Goal: Task Accomplishment & Management: Use online tool/utility

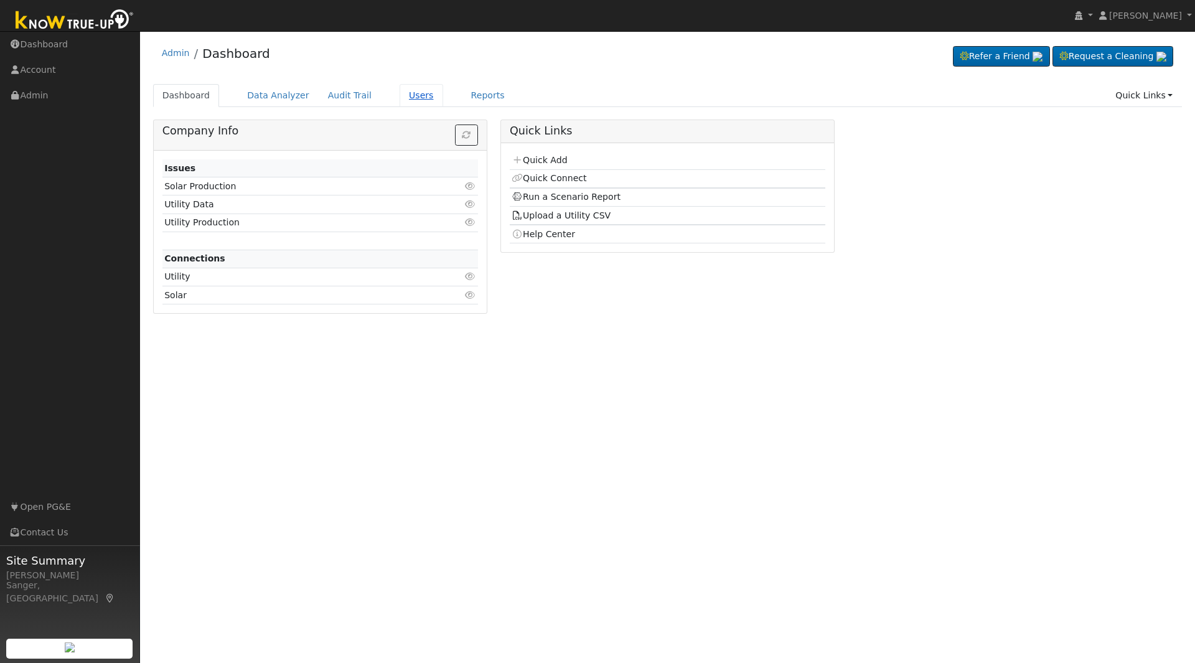
click at [405, 95] on link "Users" at bounding box center [422, 95] width 44 height 23
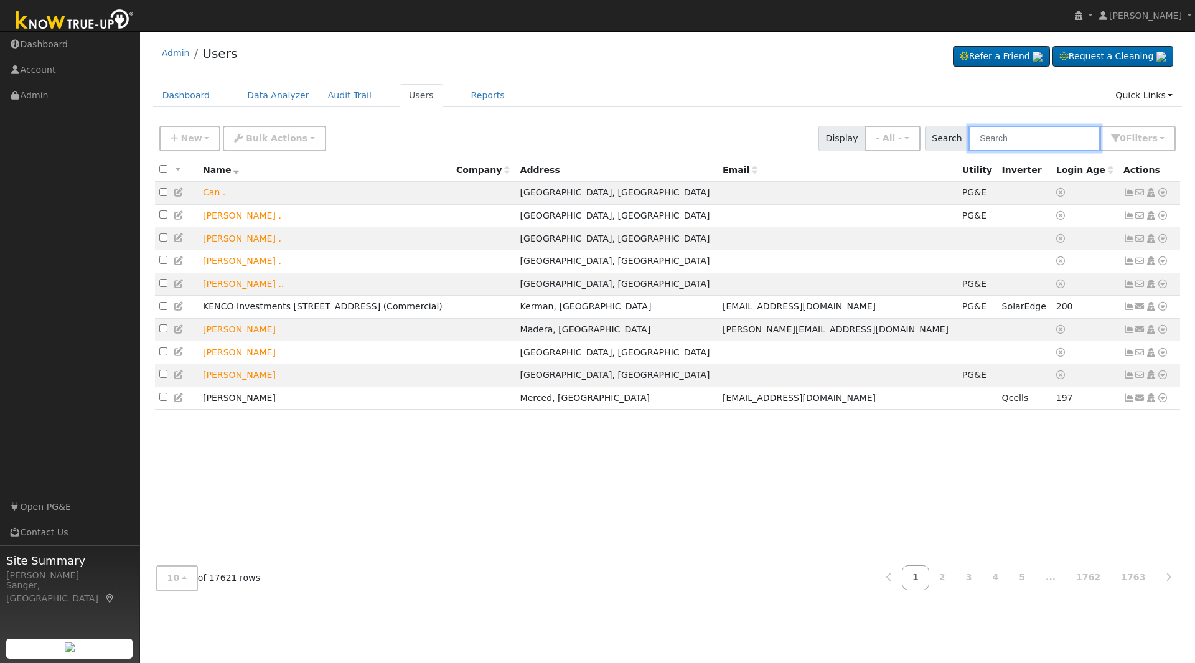
click at [998, 138] on input "text" at bounding box center [1034, 139] width 132 height 26
type input "[PERSON_NAME]"
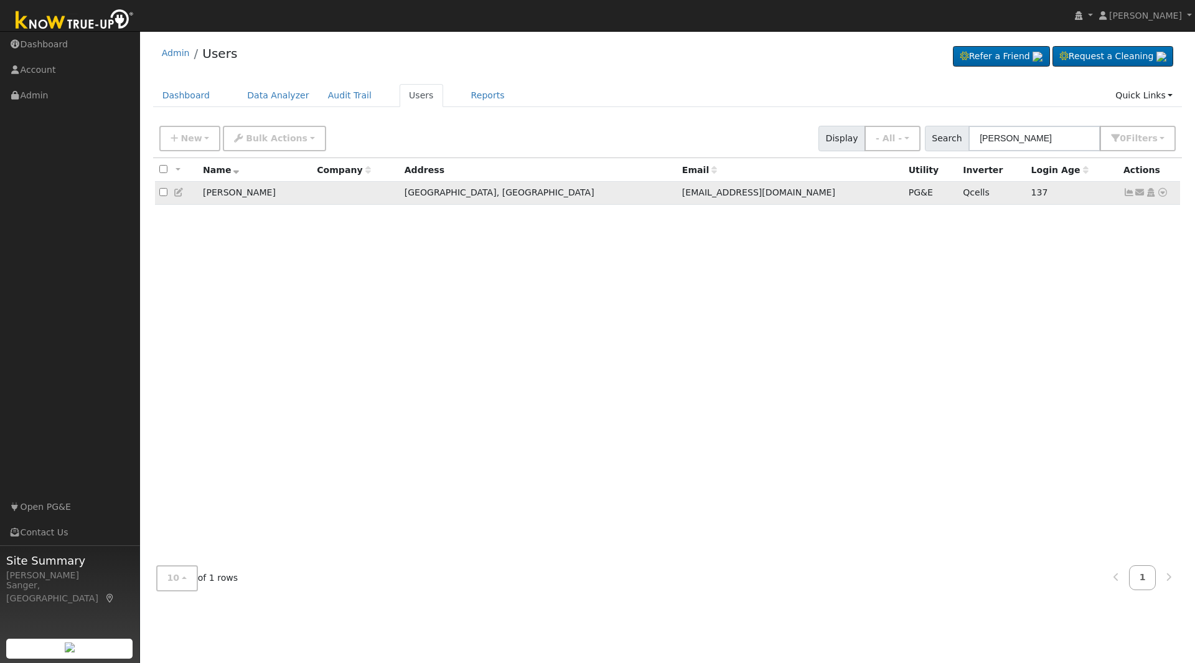
click at [1161, 193] on icon at bounding box center [1162, 192] width 11 height 9
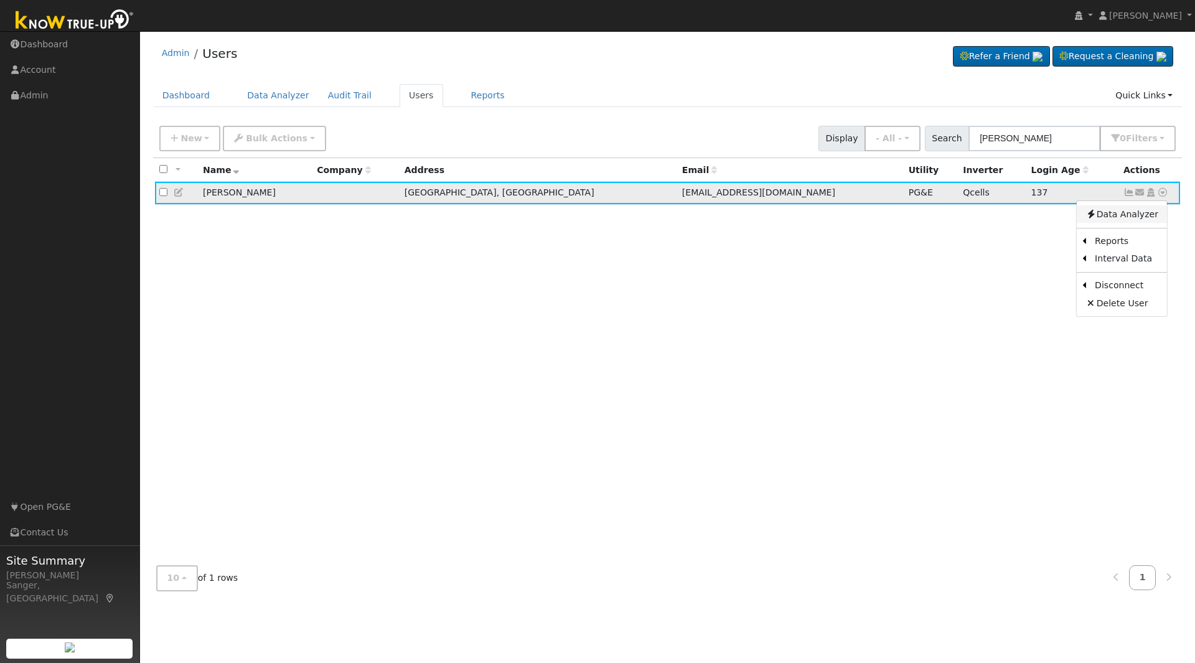
click at [1125, 213] on link "Data Analyzer" at bounding box center [1122, 213] width 90 height 17
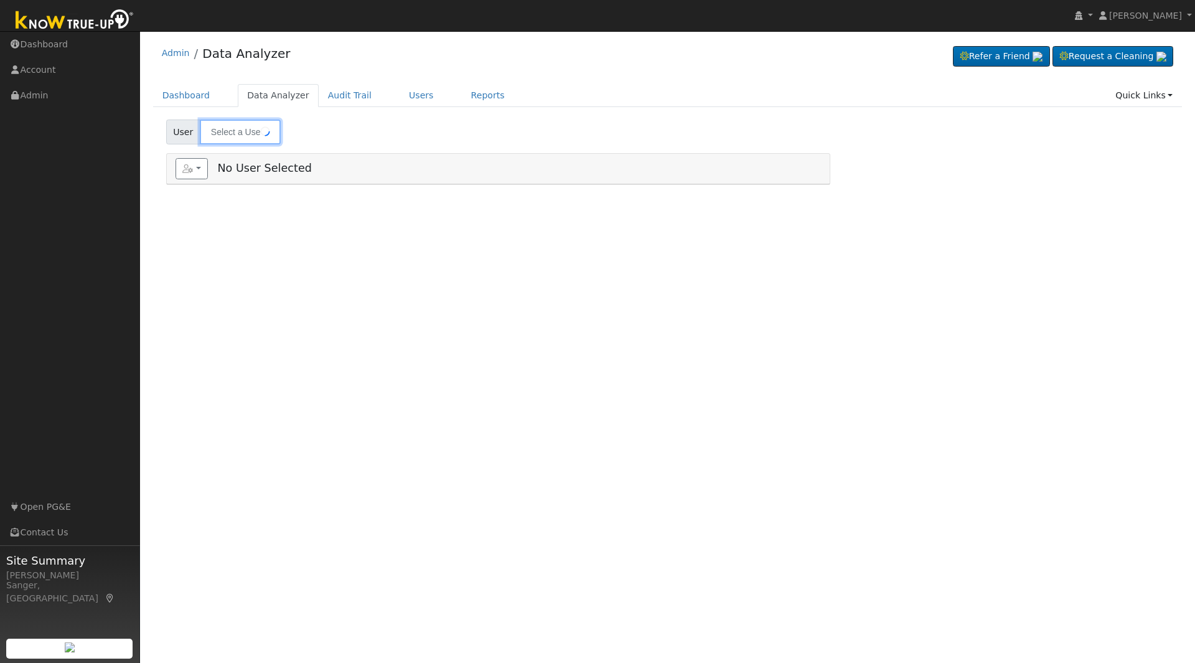
type input "[PERSON_NAME]"
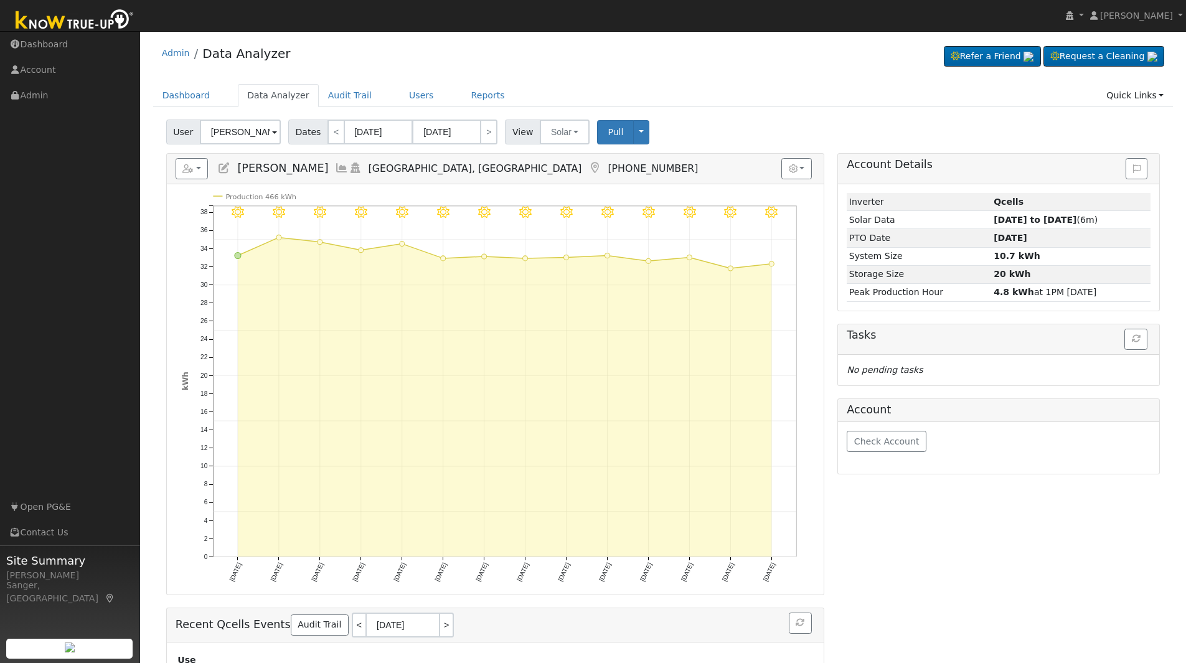
click at [335, 166] on icon at bounding box center [342, 167] width 14 height 11
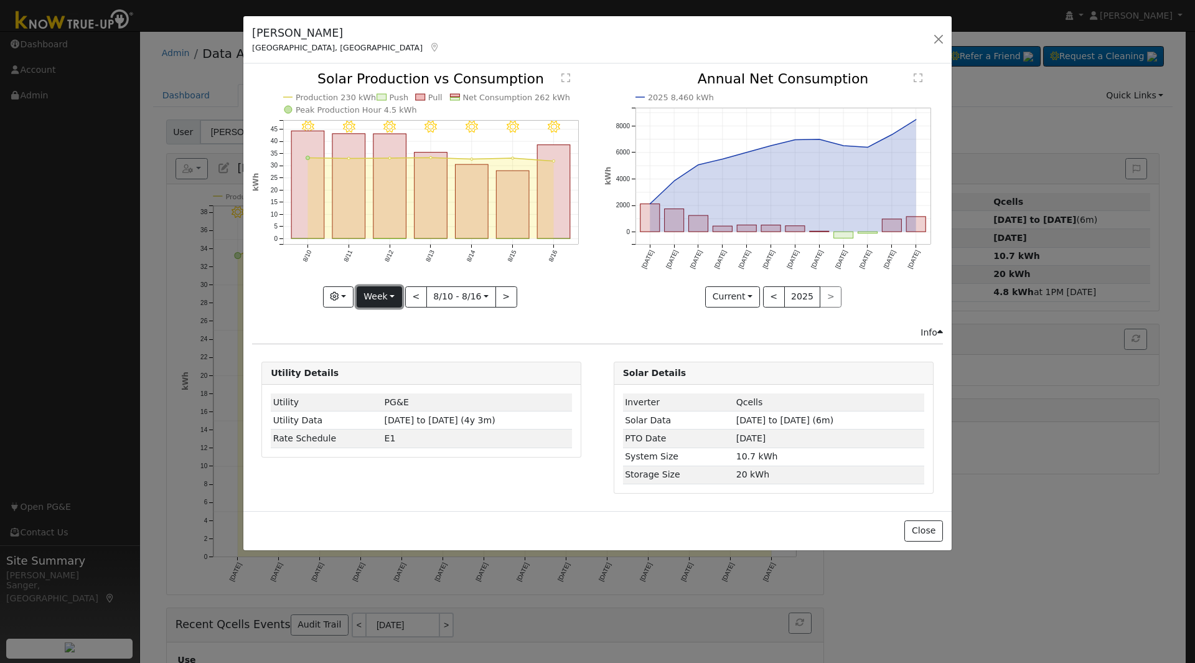
click at [368, 289] on button "Week" at bounding box center [379, 296] width 45 height 21
click at [398, 352] on link "Month" at bounding box center [400, 357] width 87 height 17
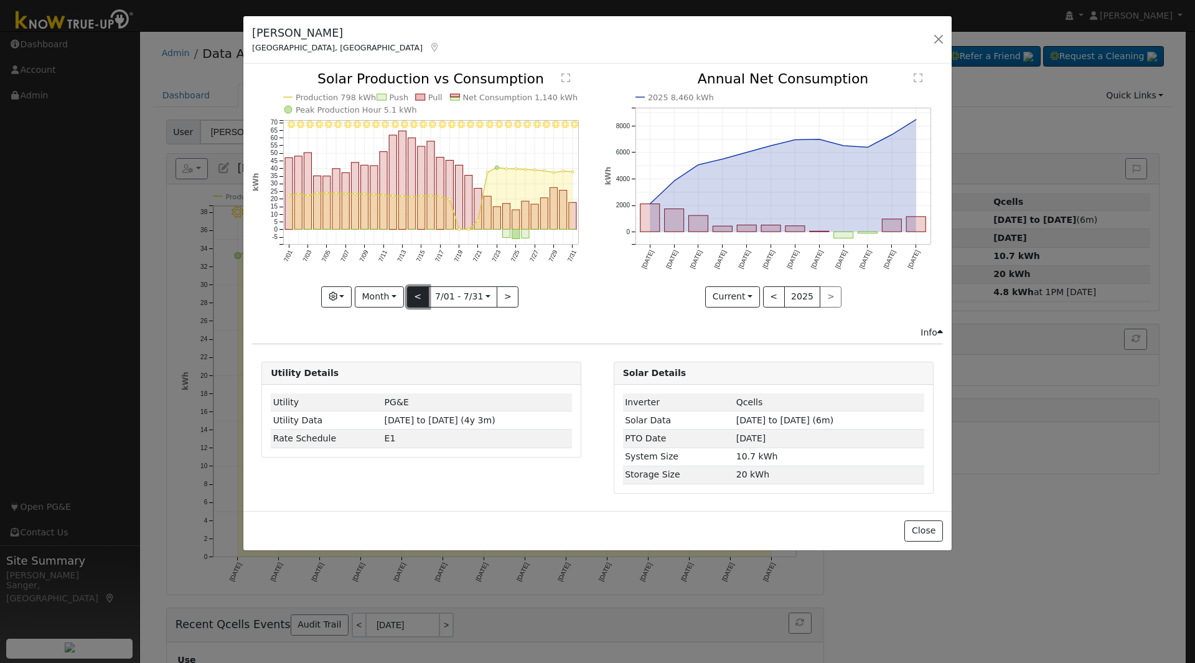
click at [416, 299] on button "<" at bounding box center [418, 296] width 22 height 21
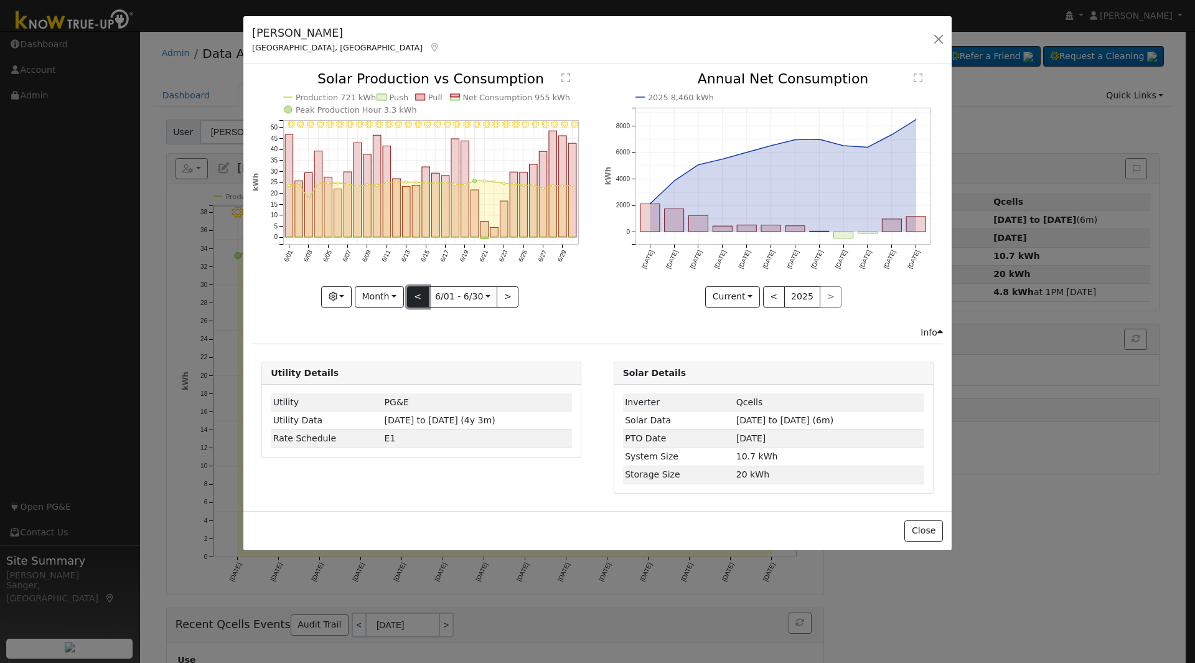
click at [416, 299] on button "<" at bounding box center [418, 296] width 22 height 21
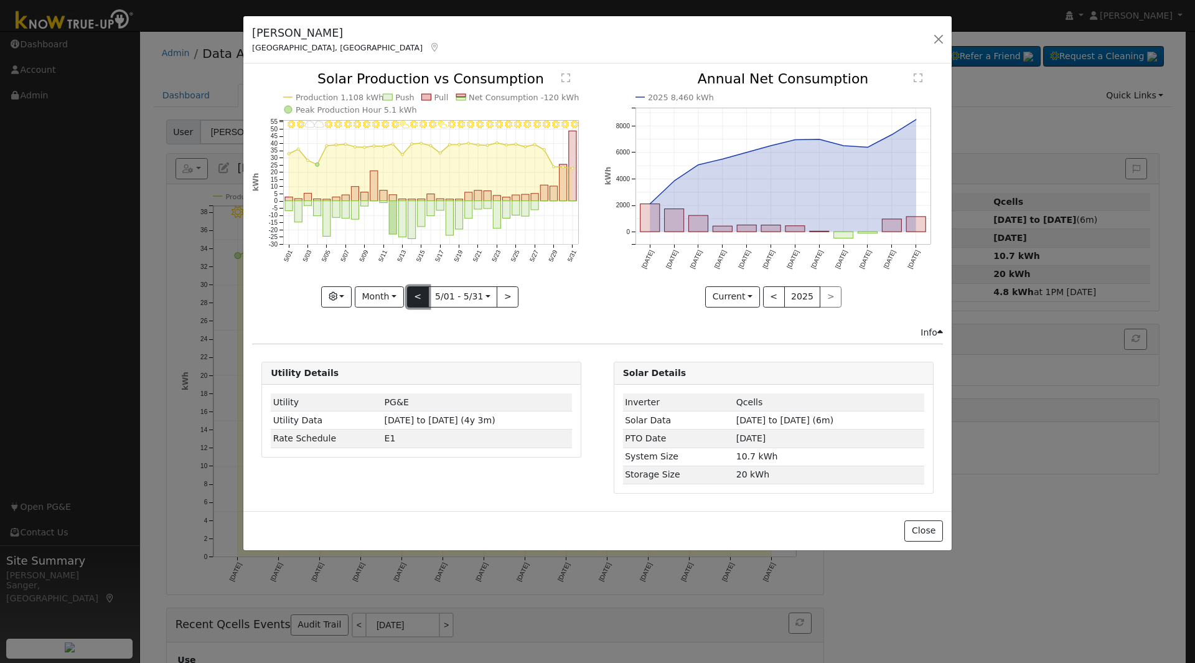
click at [416, 299] on button "<" at bounding box center [418, 296] width 22 height 21
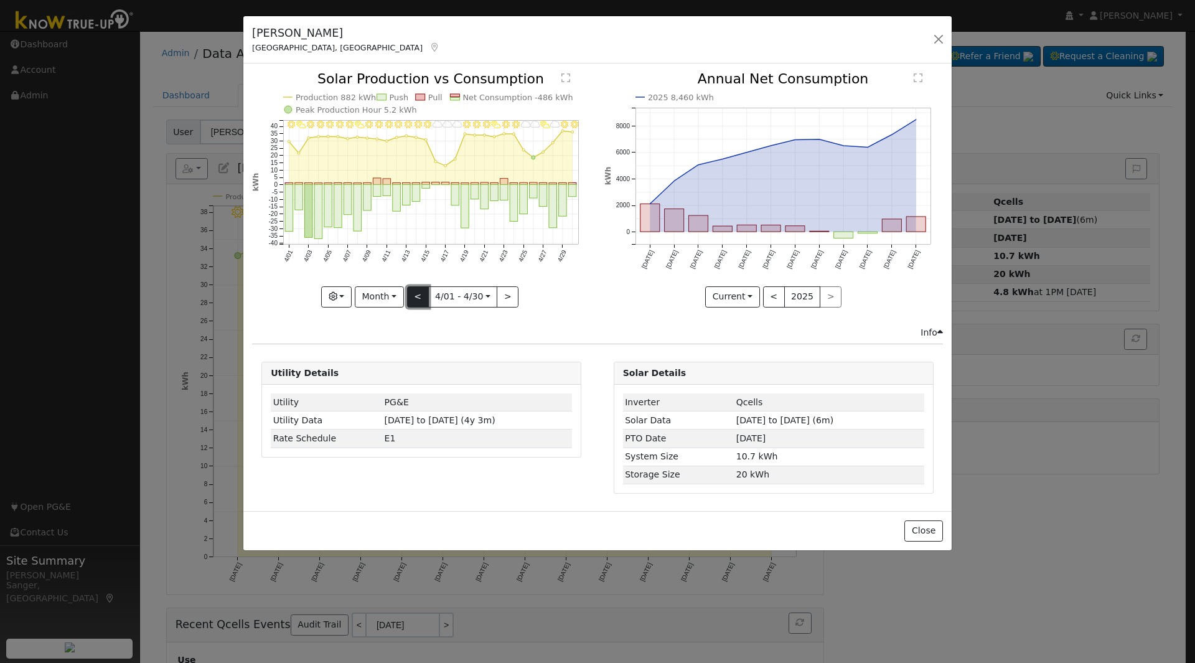
click at [416, 299] on button "<" at bounding box center [418, 296] width 22 height 21
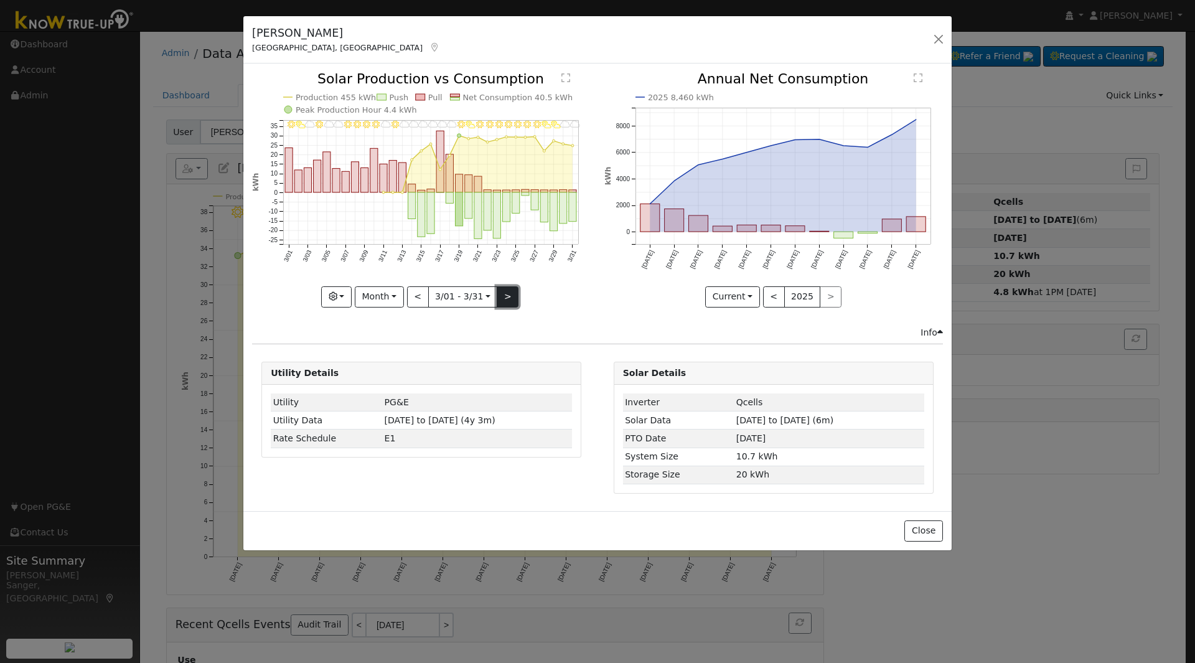
click at [503, 293] on button ">" at bounding box center [508, 296] width 22 height 21
type input "2025-04-01"
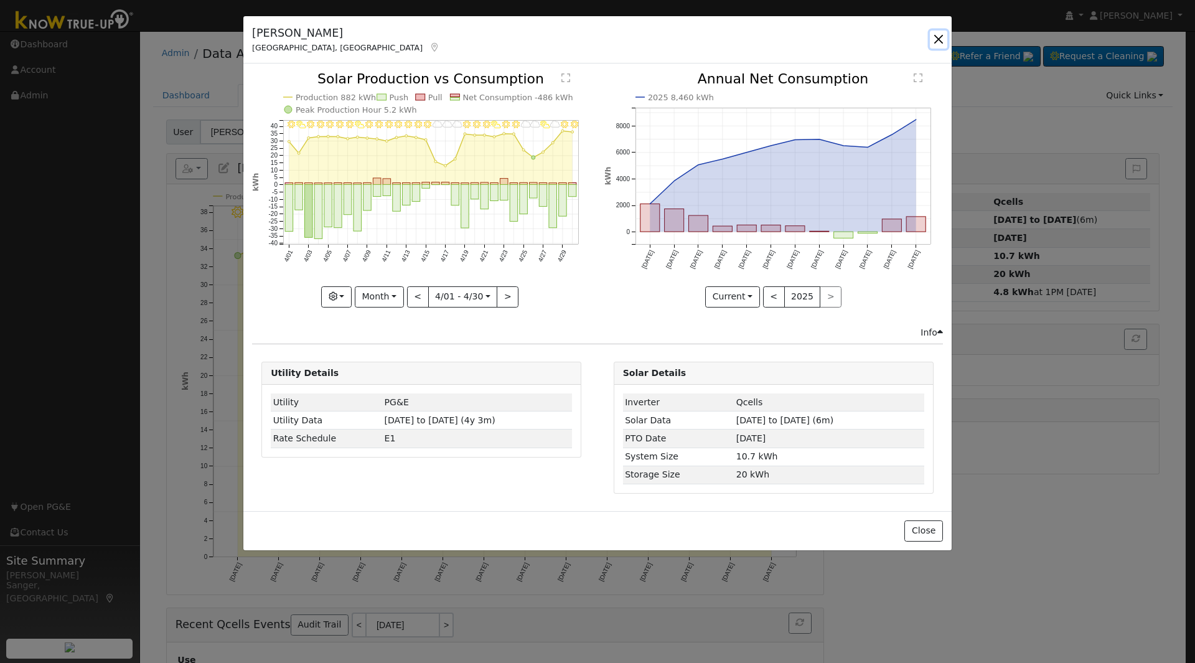
click at [940, 39] on button "button" at bounding box center [938, 38] width 17 height 17
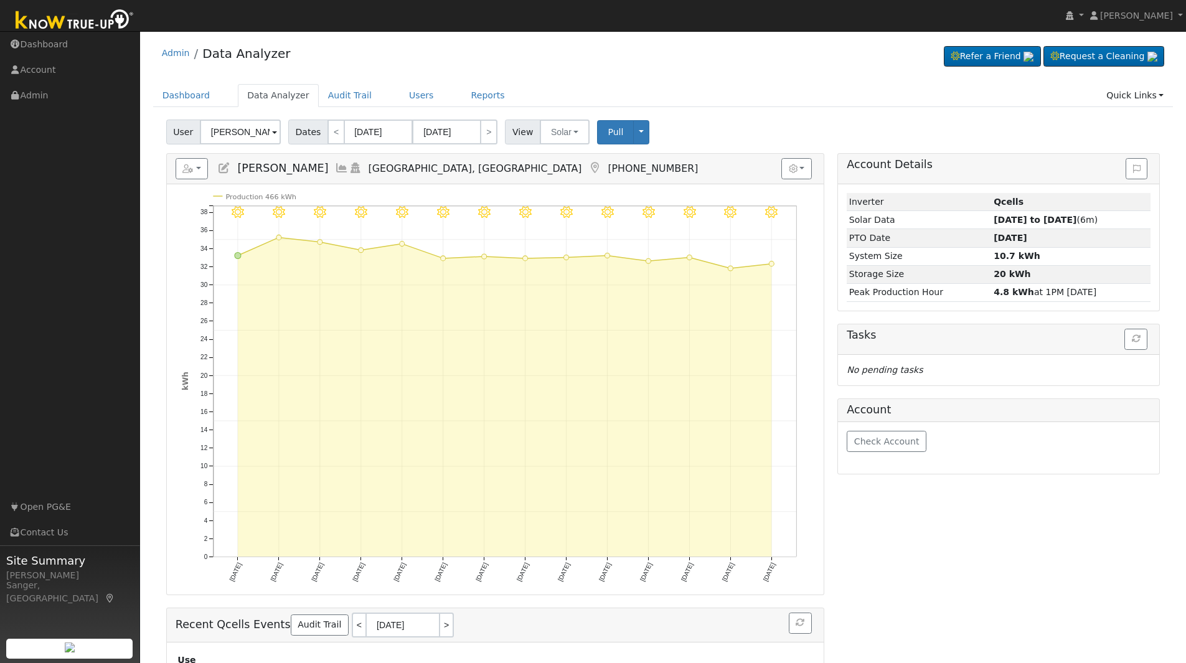
click at [335, 166] on icon at bounding box center [342, 167] width 14 height 11
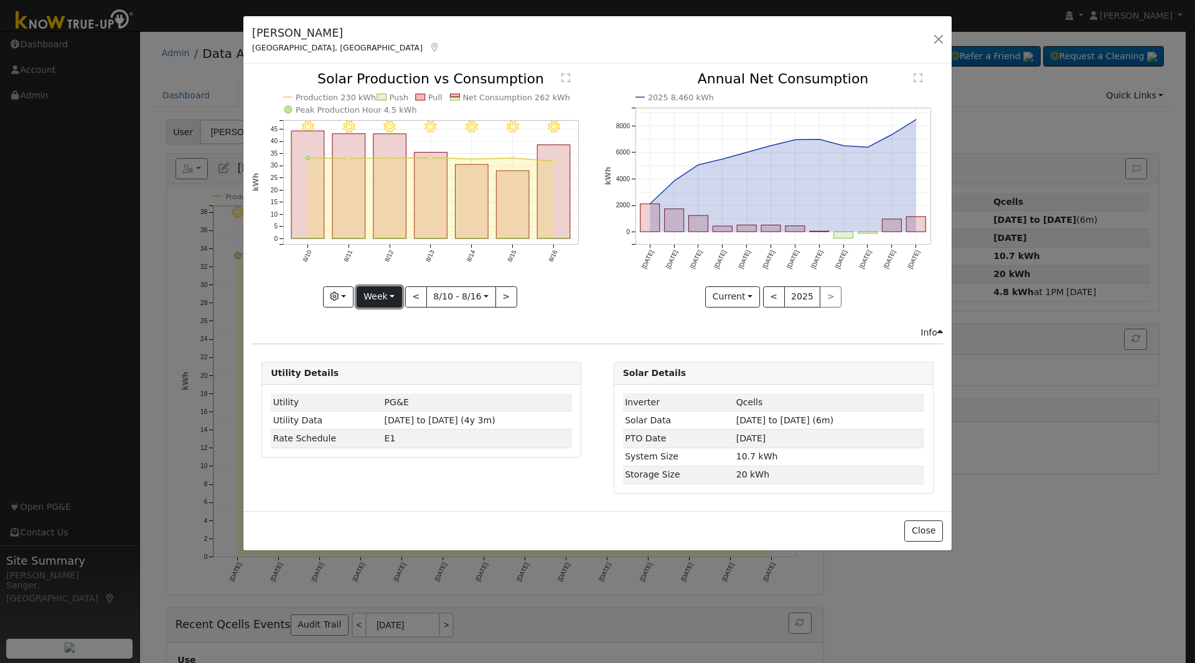
click at [370, 295] on button "Week" at bounding box center [379, 296] width 45 height 21
click at [377, 366] on link "Year" at bounding box center [400, 374] width 87 height 17
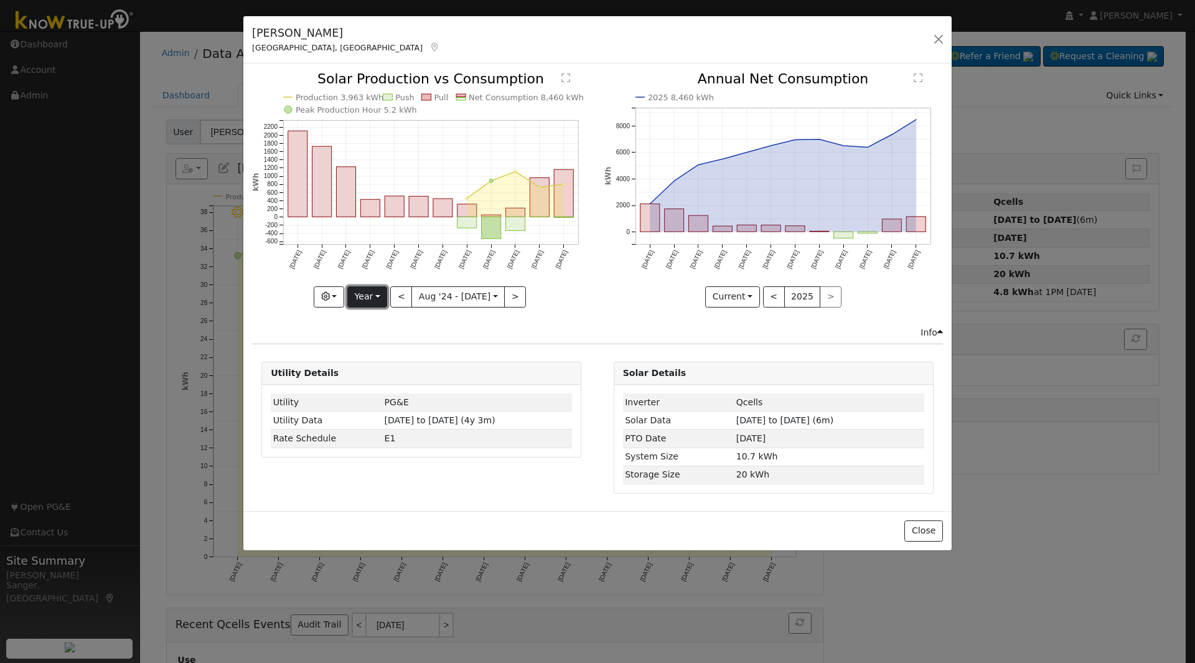
click at [365, 298] on button "Year" at bounding box center [367, 296] width 40 height 21
click at [382, 352] on link "Month" at bounding box center [391, 357] width 87 height 17
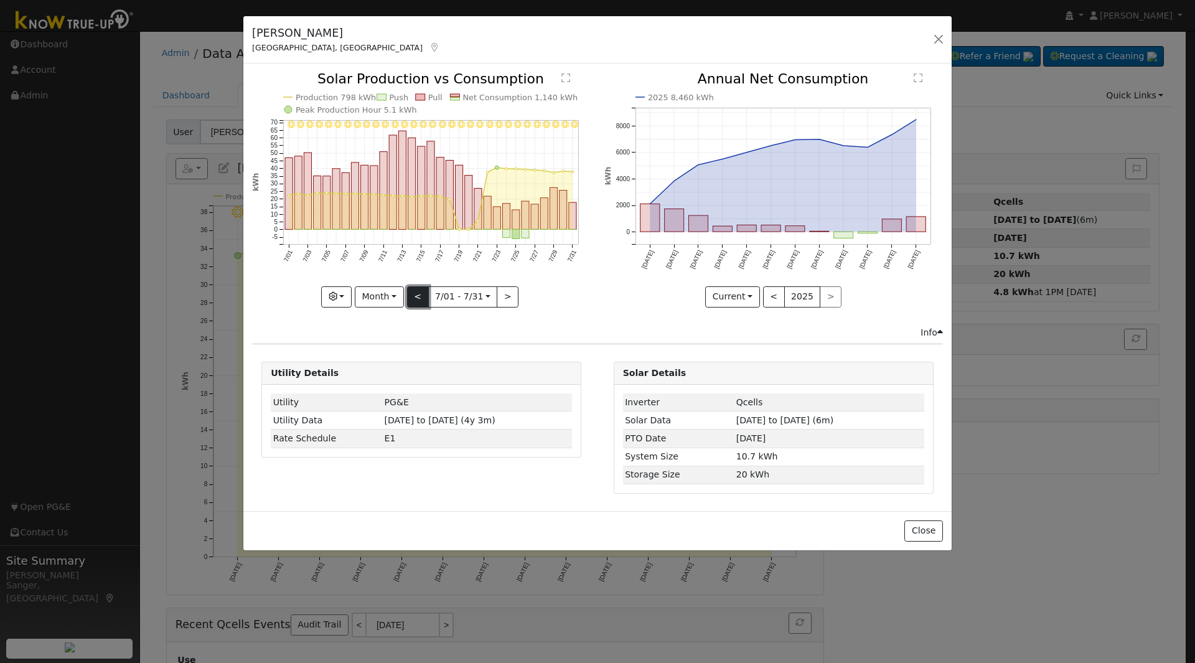
click at [421, 293] on button "<" at bounding box center [418, 296] width 22 height 21
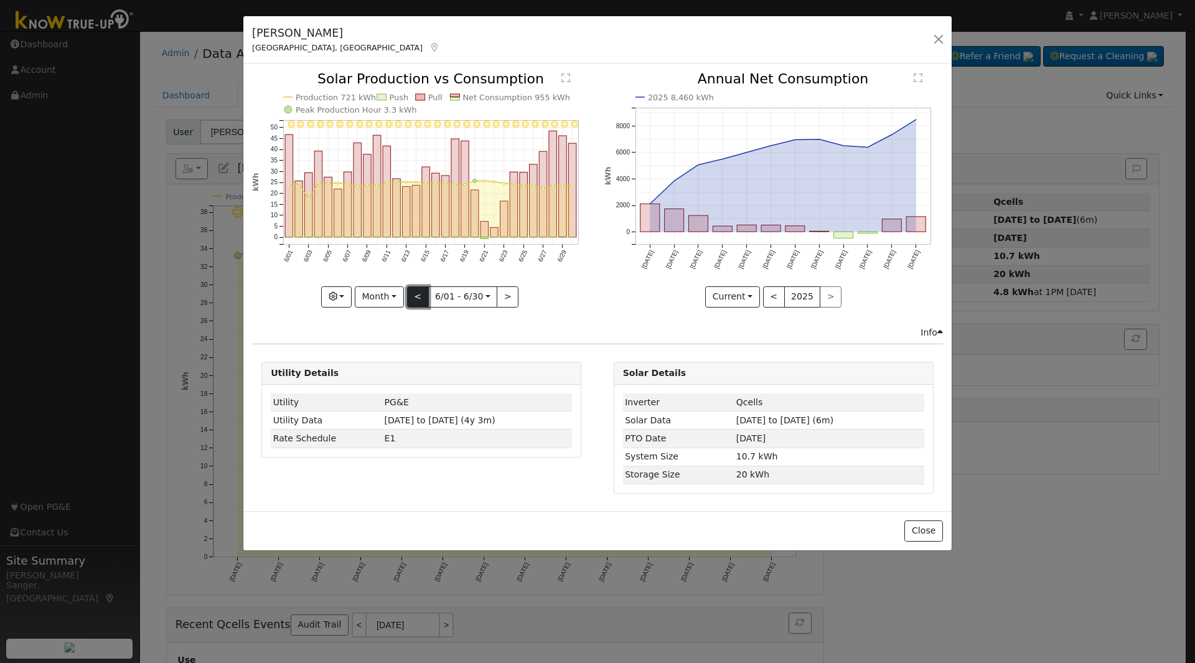
click at [421, 293] on button "<" at bounding box center [418, 296] width 22 height 21
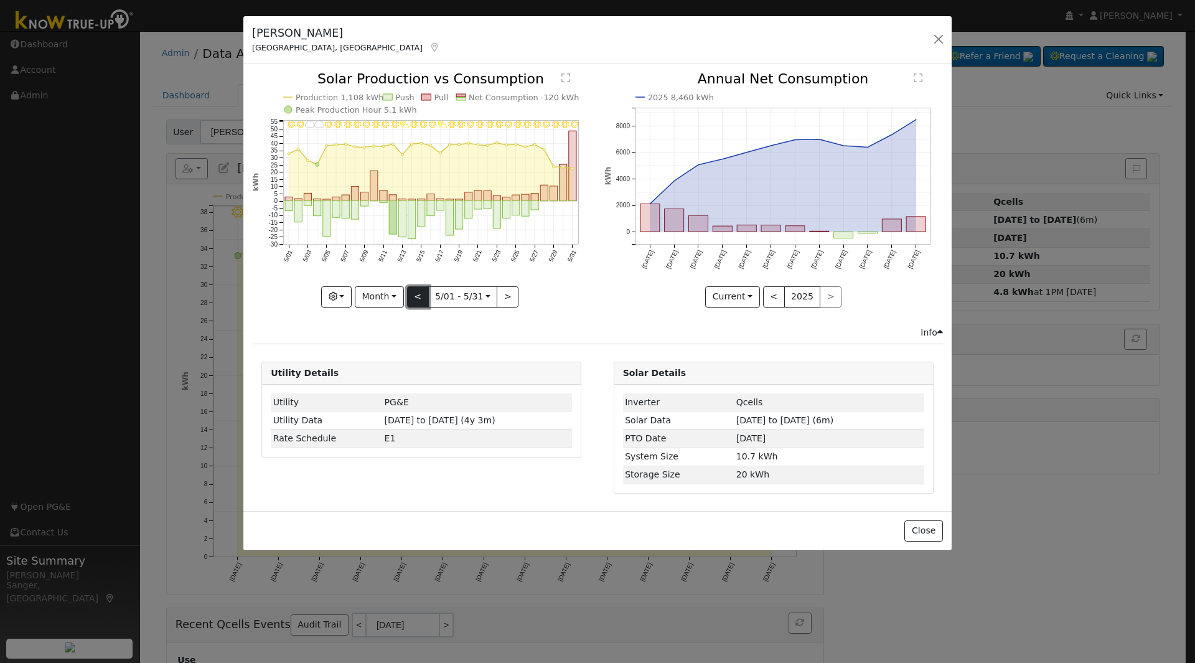
click at [421, 293] on button "<" at bounding box center [418, 296] width 22 height 21
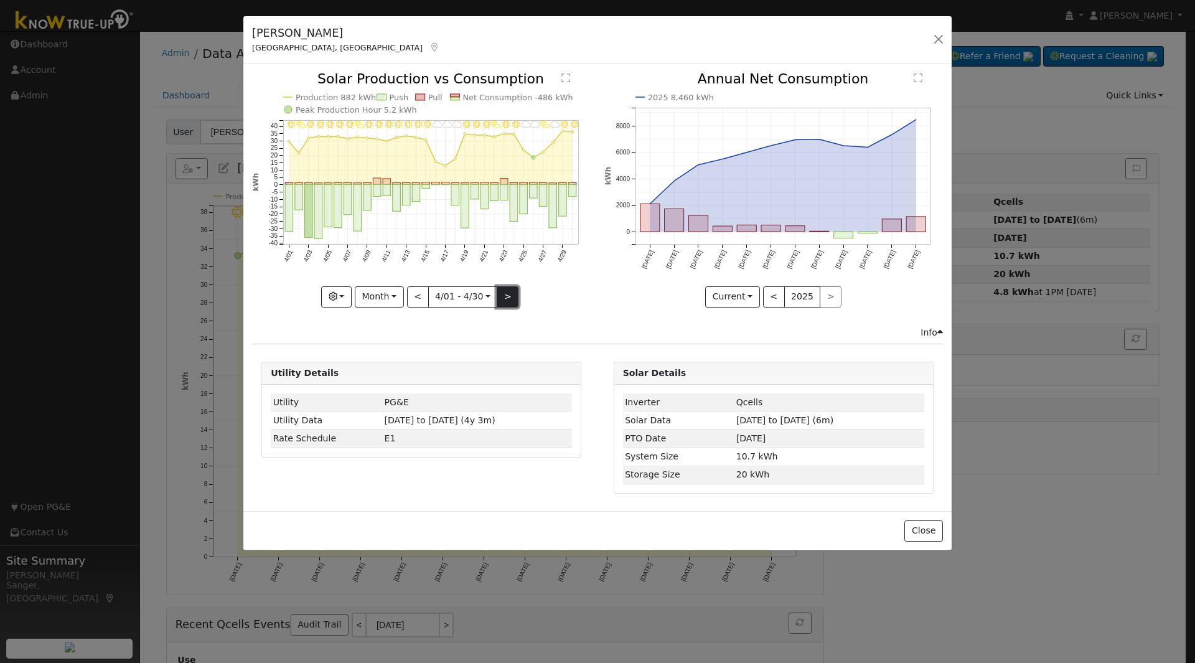
click at [505, 293] on button ">" at bounding box center [508, 296] width 22 height 21
type input "2025-05-01"
